Goal: Task Accomplishment & Management: Complete application form

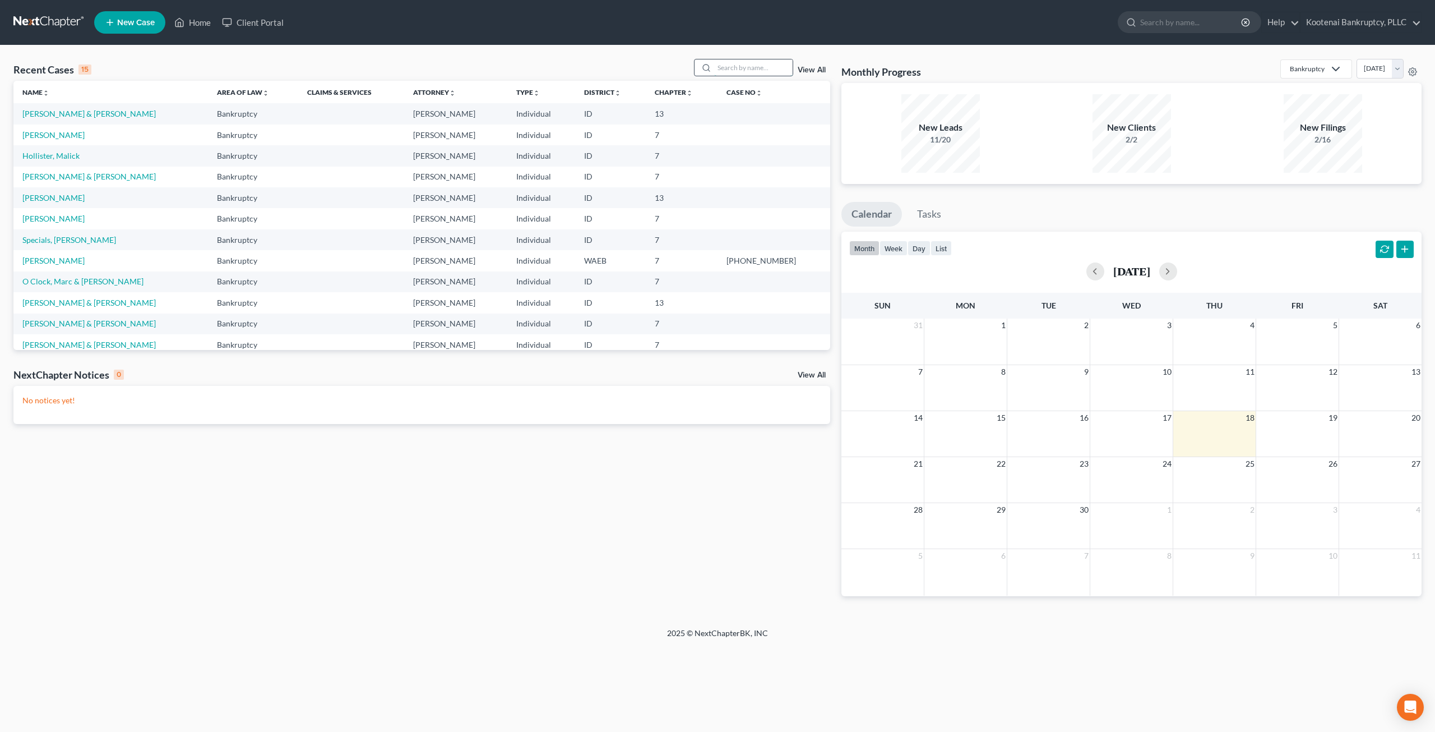
click at [741, 69] on input "search" at bounding box center [753, 67] width 78 height 16
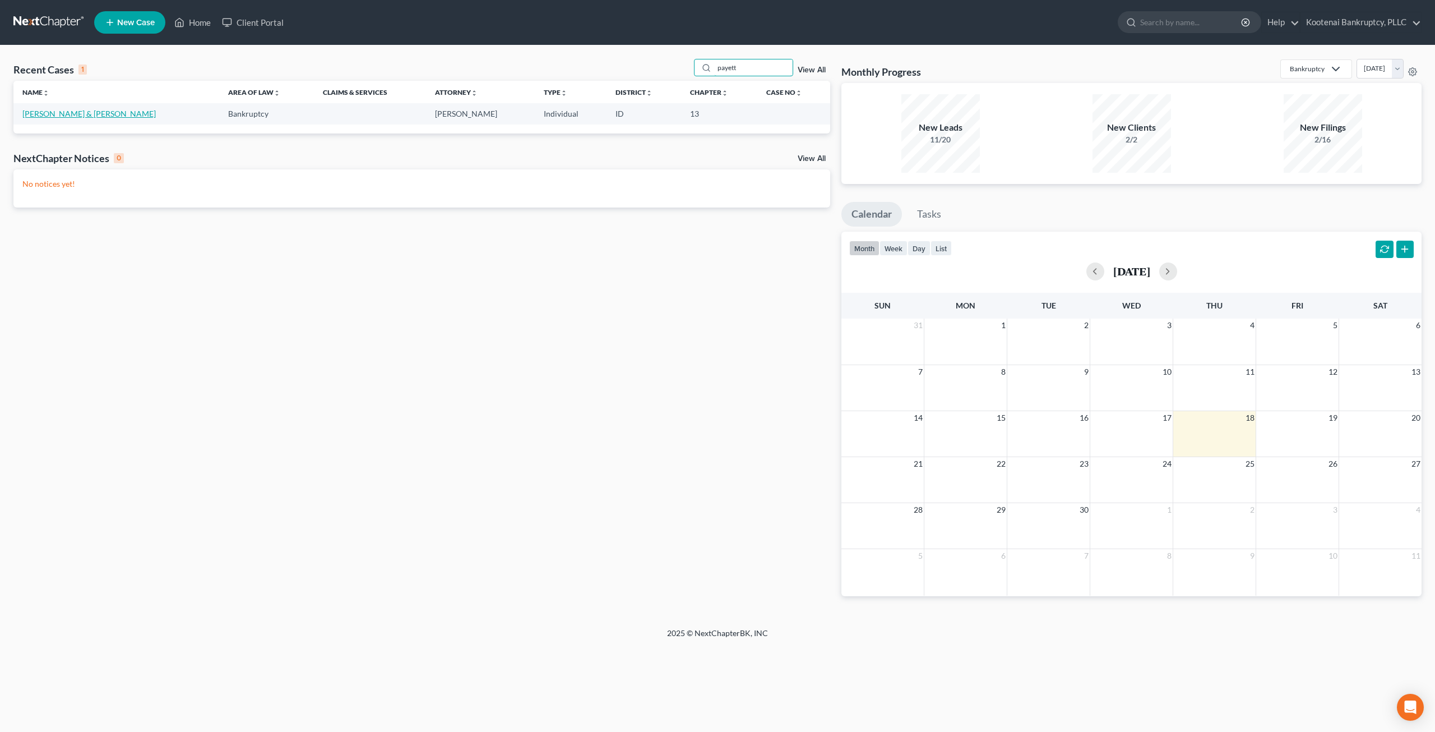
type input "payett"
click at [57, 112] on link "[PERSON_NAME] & [PERSON_NAME]" at bounding box center [88, 114] width 133 height 10
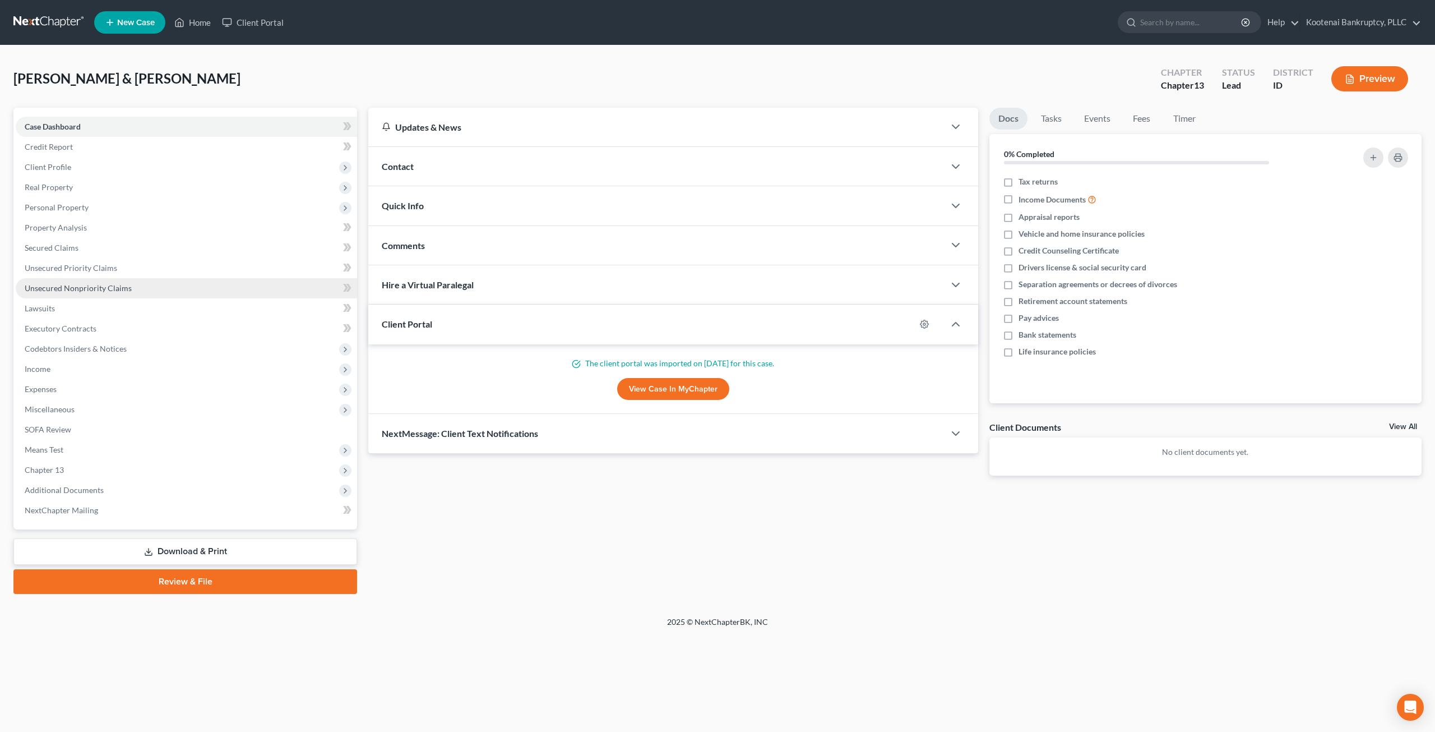
click at [137, 292] on link "Unsecured Nonpriority Claims" at bounding box center [186, 288] width 341 height 20
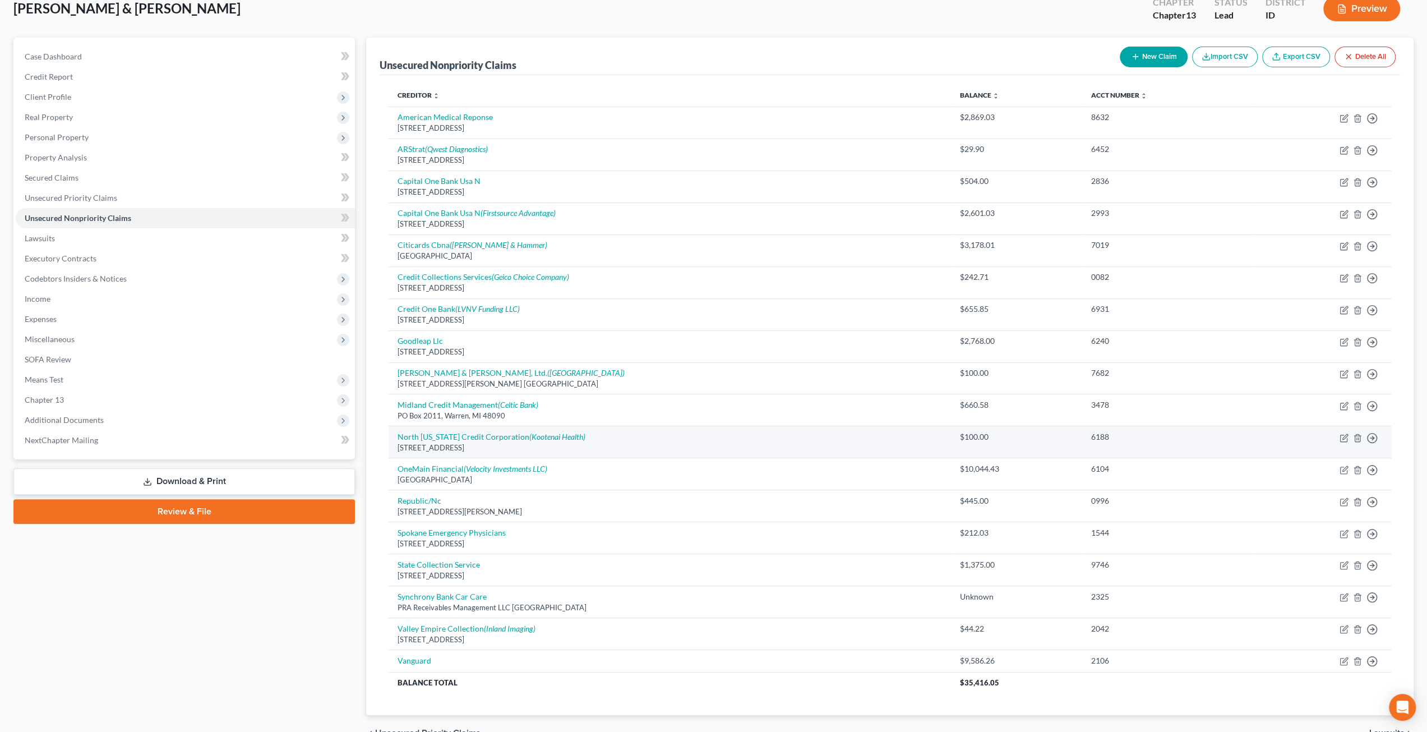
scroll to position [128, 0]
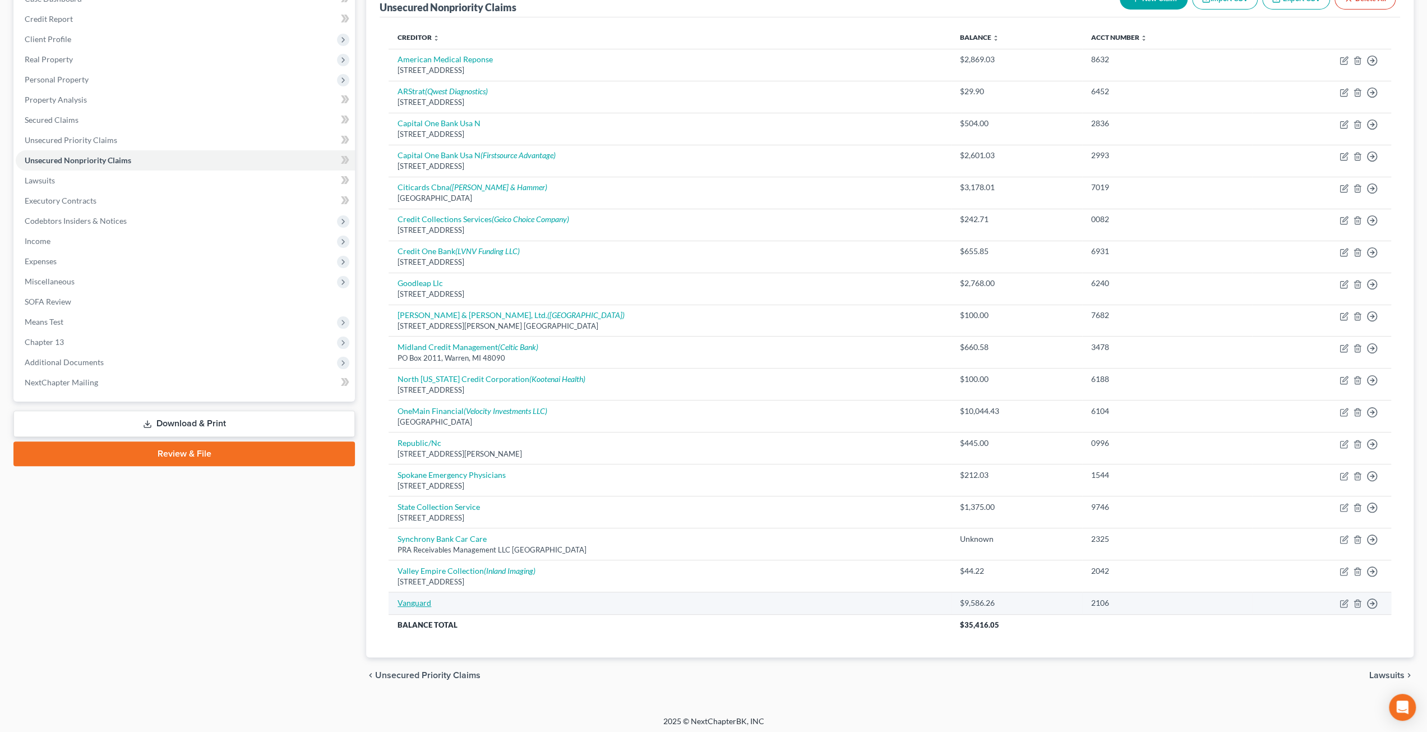
click at [421, 598] on link "Vanguard" at bounding box center [415, 603] width 34 height 10
select select "10"
select select "4"
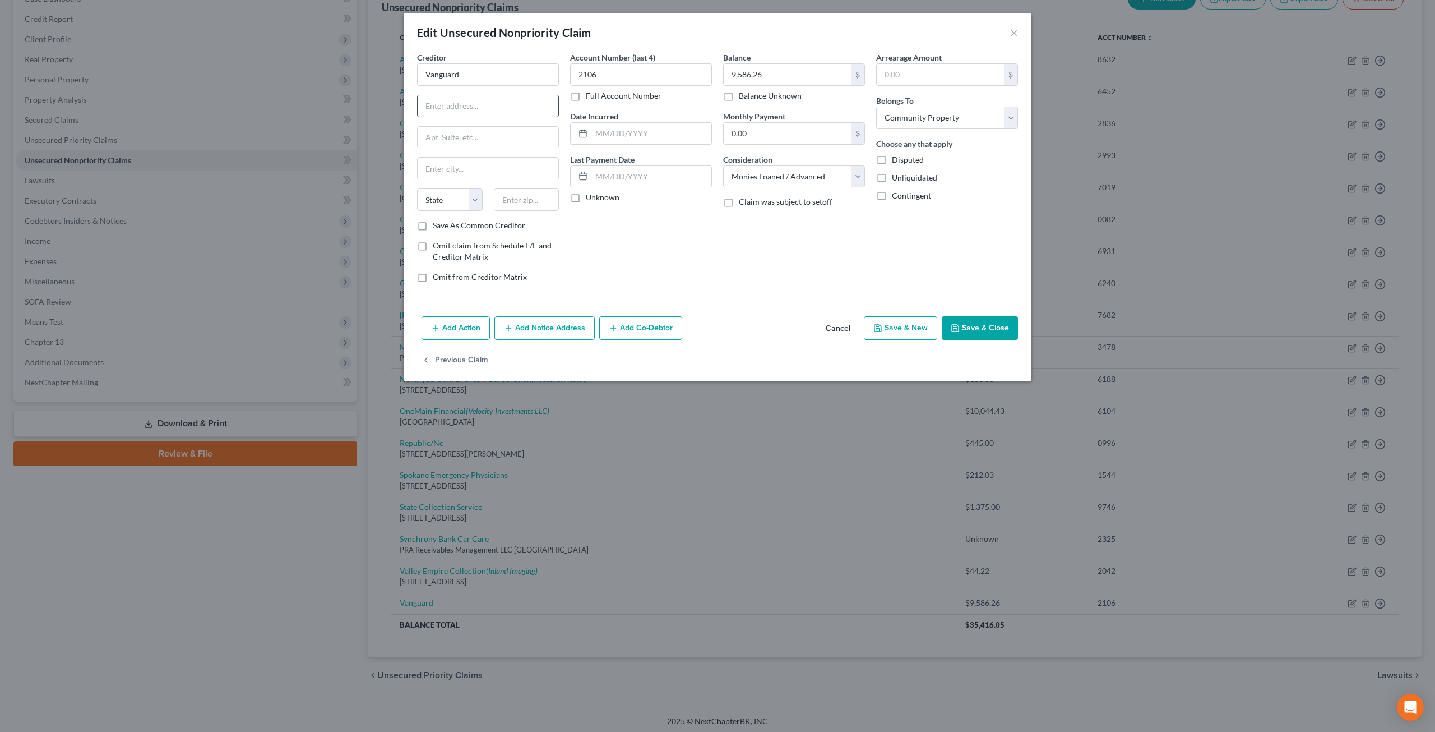
click at [482, 104] on input "text" at bounding box center [488, 105] width 141 height 21
type input "ATTN: DC"
type input "El Paso"
type input "PO Box 982902"
type input "79998-2902"
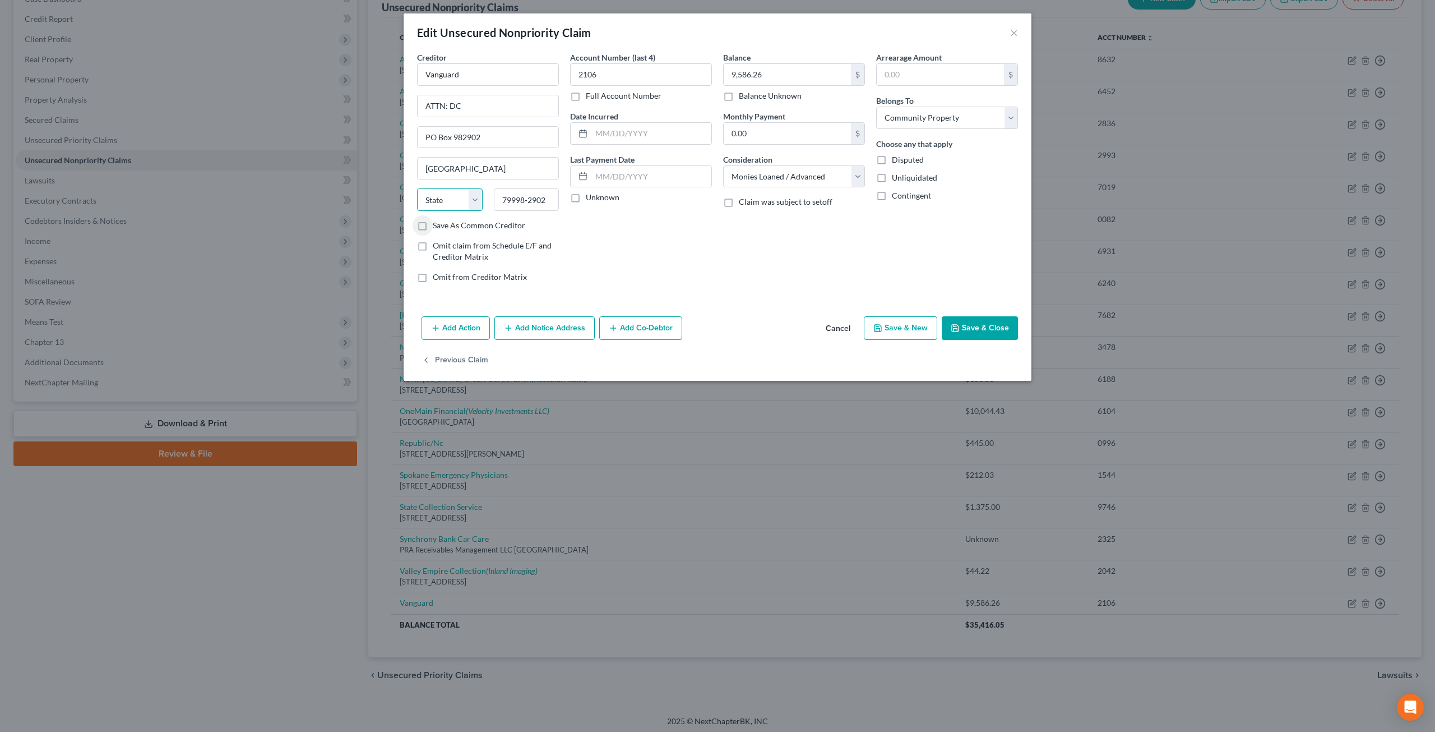
click at [473, 196] on select "State AL AK AR AZ CA CO CT DE DC FL GA GU HI ID IL IN IA KS KY LA ME MD MA MI M…" at bounding box center [450, 199] width 66 height 22
select select "45"
click at [417, 188] on select "State AL AK AR AZ CA CO CT DE DC FL GA GU HI ID IL IN IA KS KY LA ME MD MA MI M…" at bounding box center [450, 199] width 66 height 22
click at [1009, 321] on button "Save & Close" at bounding box center [980, 328] width 76 height 24
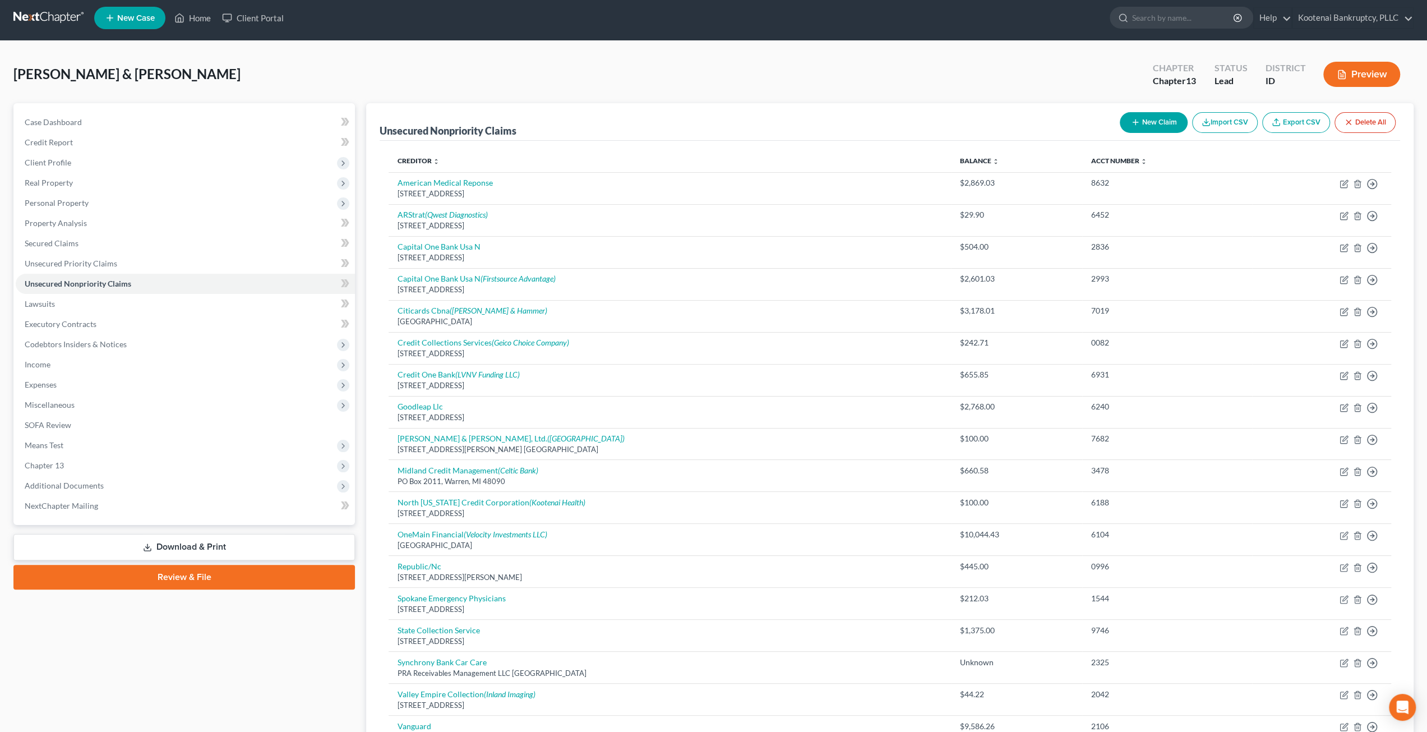
scroll to position [0, 0]
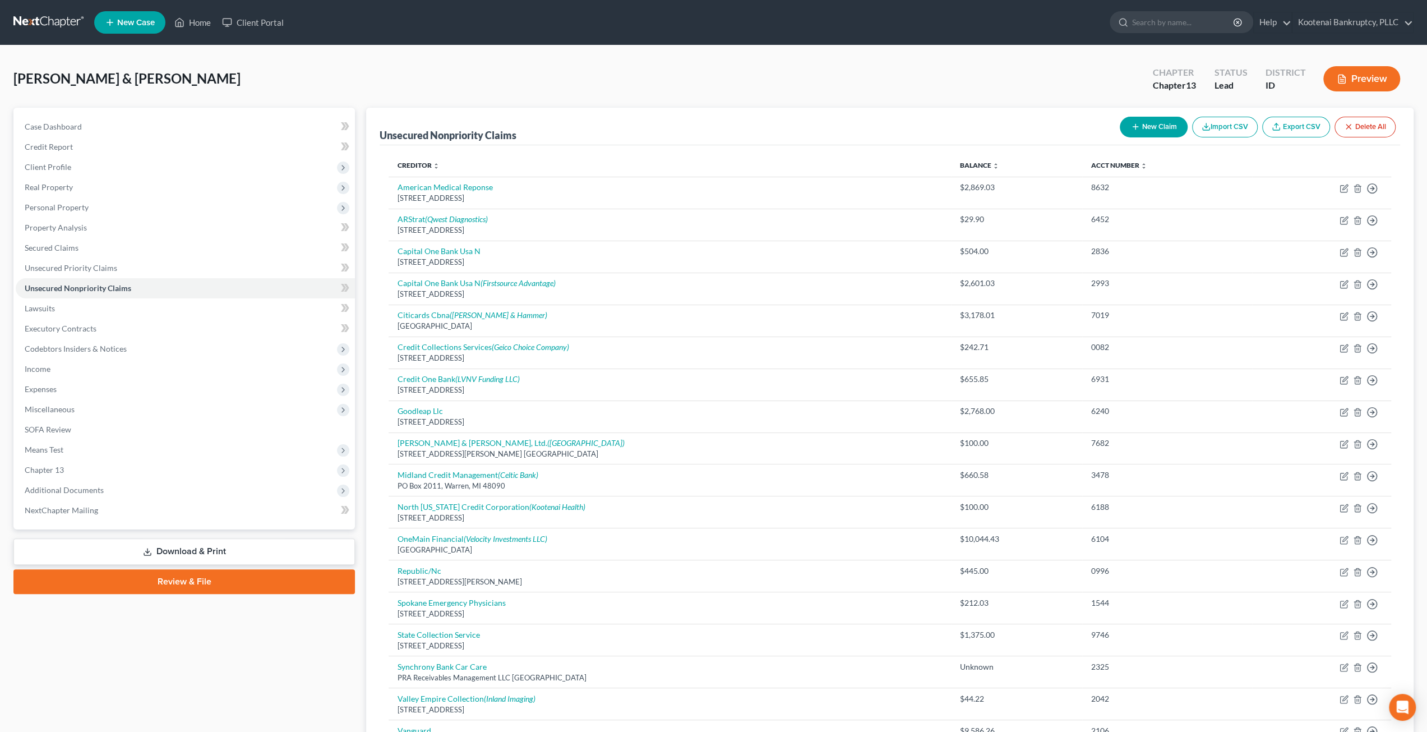
click at [43, 23] on link at bounding box center [49, 22] width 72 height 20
